Goal: Check status

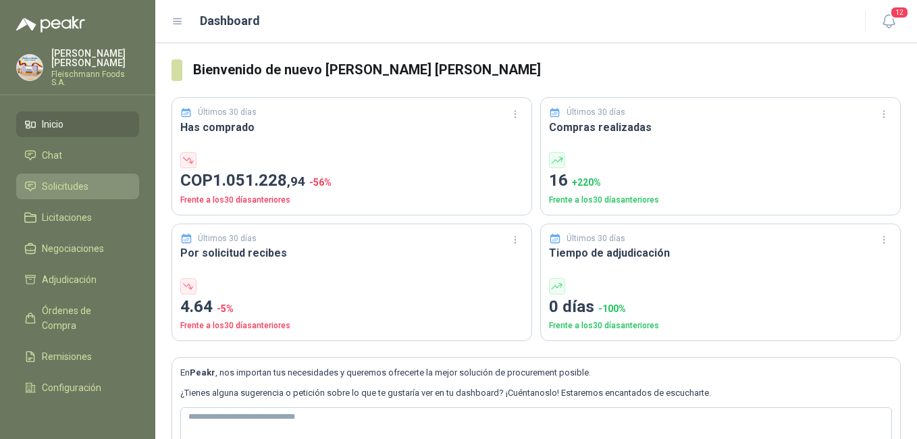
click at [77, 179] on span "Solicitudes" at bounding box center [65, 186] width 47 height 15
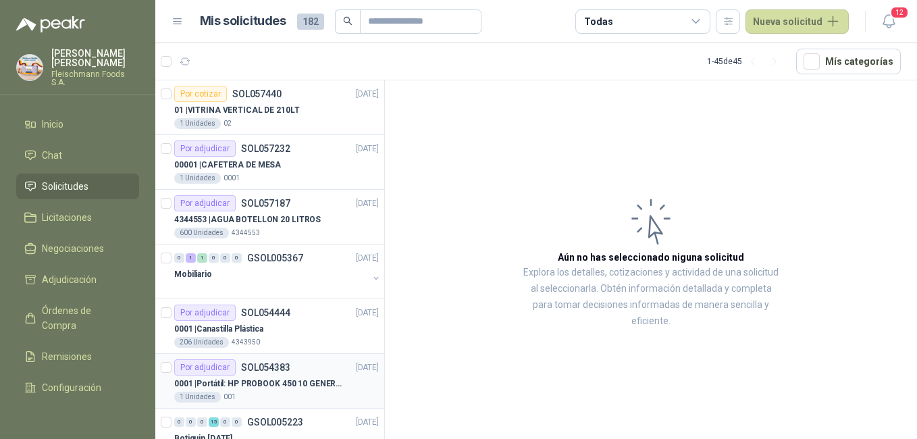
click at [285, 386] on p "0001 | Portátil: HP PROBOOK 450 10 GENERACIÓN PROCESADOR INTEL CORE i7" at bounding box center [258, 384] width 168 height 13
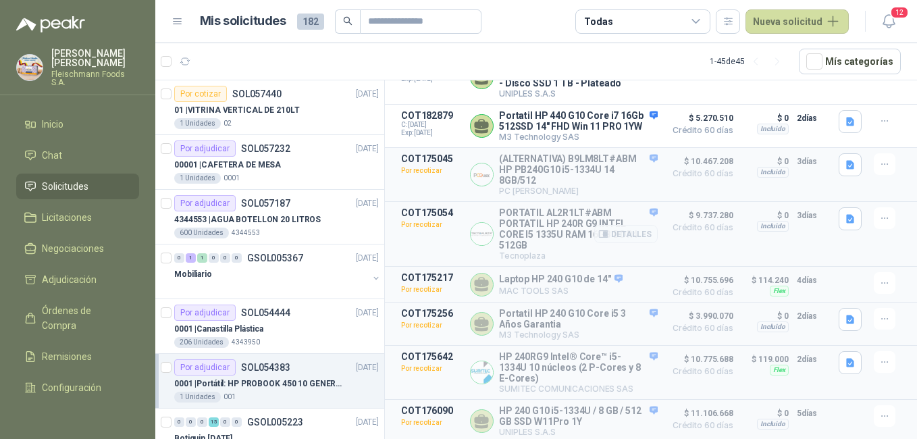
scroll to position [135, 0]
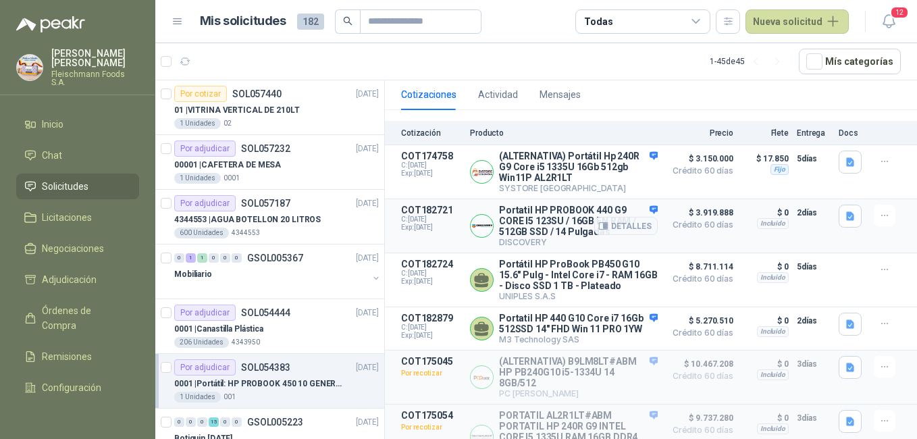
click at [644, 207] on div "Detalles" at bounding box center [627, 226] width 64 height 43
click at [638, 253] on article "COT182721 C: [DATE] Exp: [DATE] Portatil HP PROBOOK 440 G9 CORE I5 123SU / 16GB…" at bounding box center [651, 226] width 532 height 54
click at [628, 286] on button "Detalles" at bounding box center [627, 280] width 64 height 18
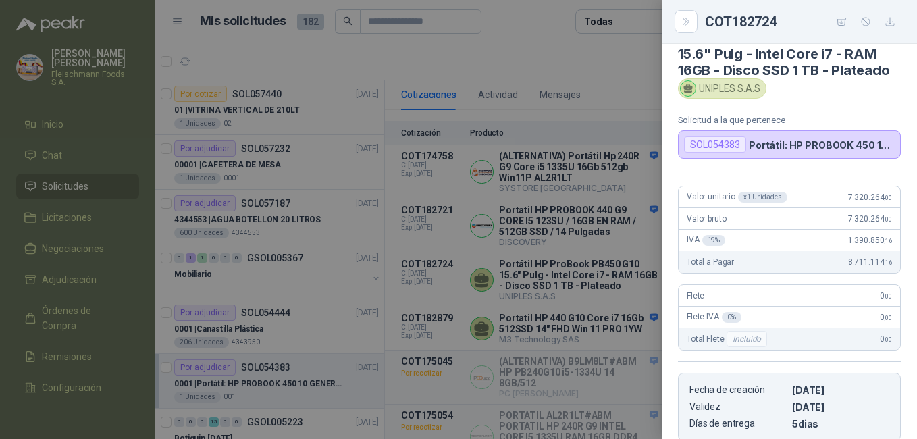
scroll to position [0, 0]
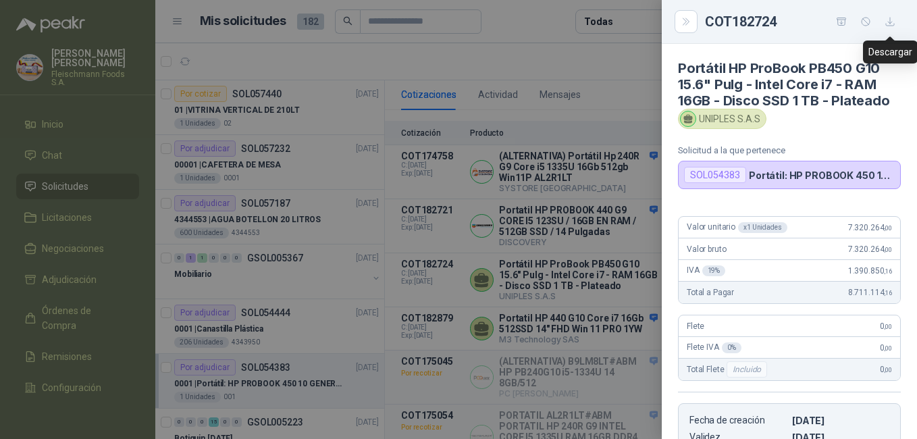
click at [890, 20] on icon "button" at bounding box center [890, 21] width 11 height 11
click at [354, 326] on div at bounding box center [458, 219] width 917 height 439
